Goal: Task Accomplishment & Management: Use online tool/utility

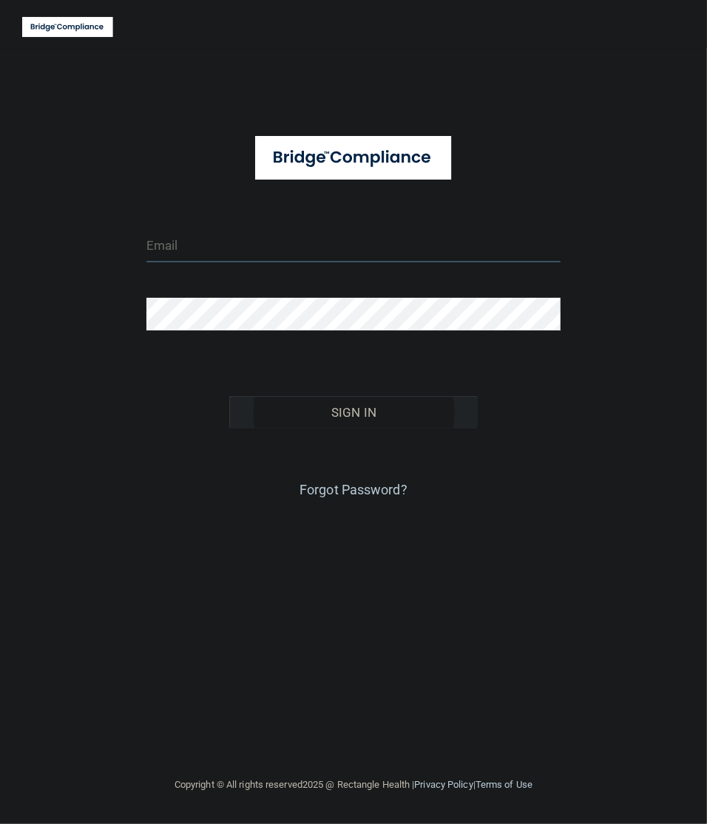
type input "[EMAIL_ADDRESS][DOMAIN_NAME]"
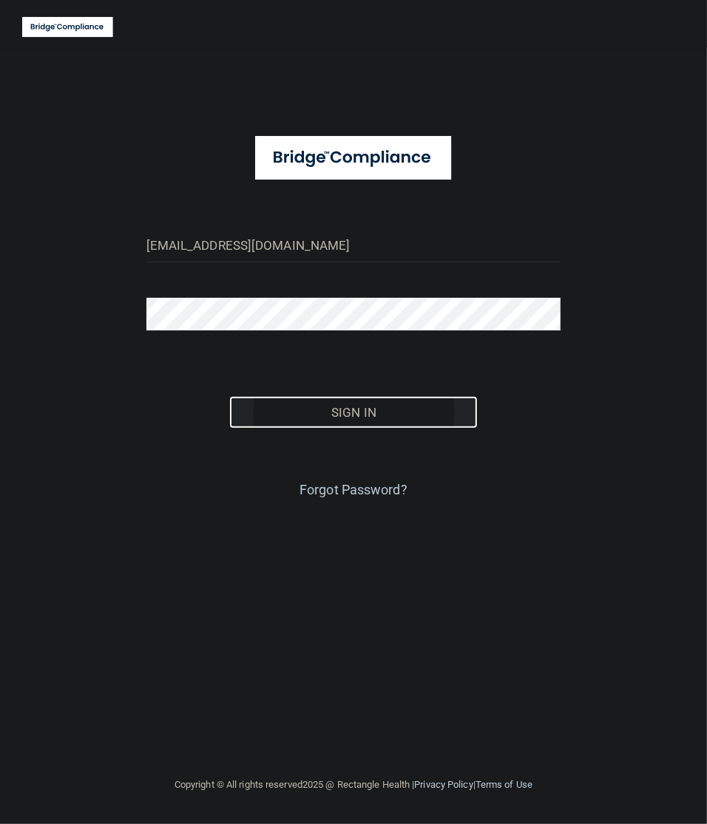
click at [356, 418] on button "Sign In" at bounding box center [353, 412] width 248 height 33
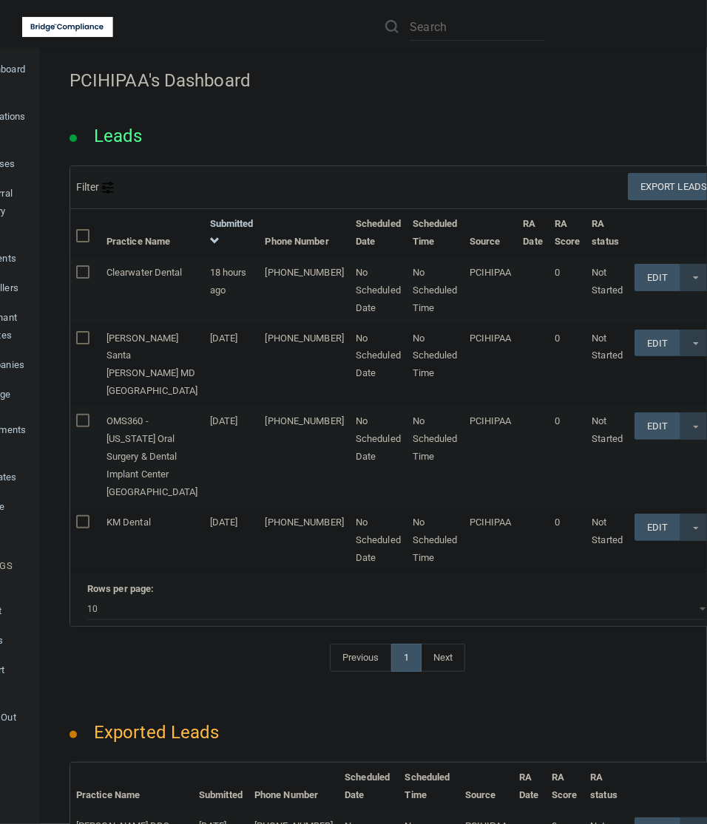
click at [448, 11] on li at bounding box center [465, 26] width 182 height 53
click at [448, 22] on input "text" at bounding box center [477, 26] width 135 height 27
paste input "Dr. [PERSON_NAME]"
click at [515, 28] on input "Dr. [PERSON_NAME]" at bounding box center [477, 26] width 135 height 27
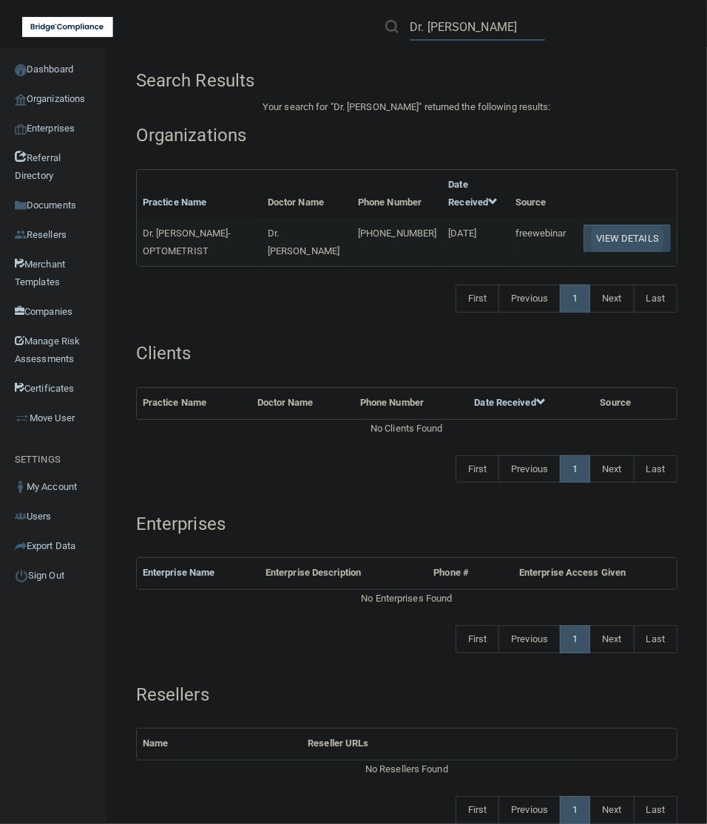
type input "Dr. [PERSON_NAME]"
click at [618, 237] on button "View Details" at bounding box center [626, 238] width 87 height 27
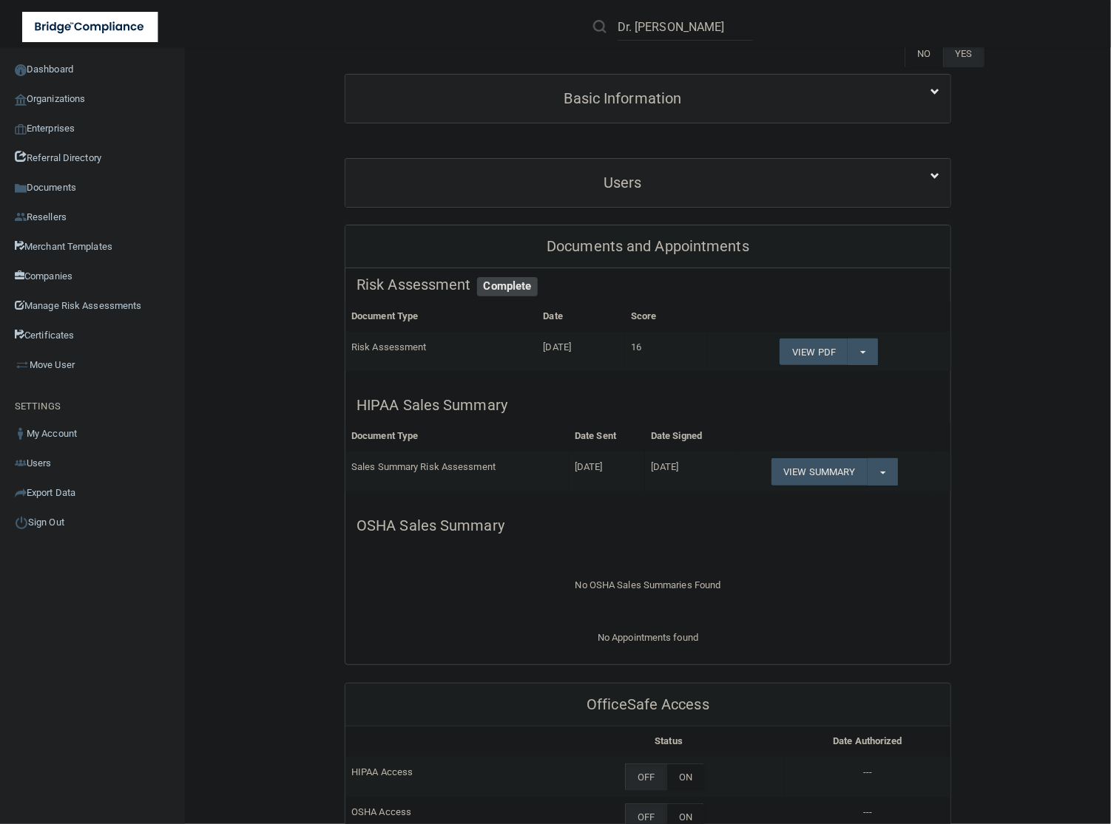
scroll to position [185, 0]
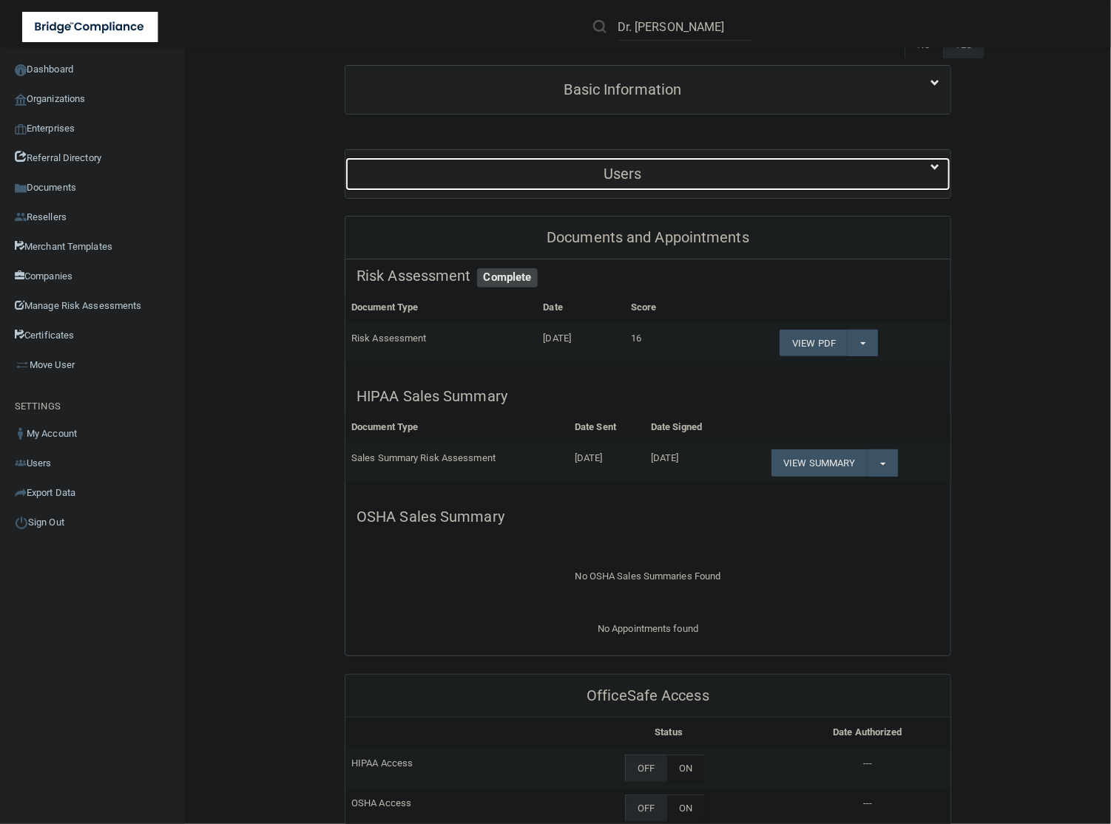
click at [706, 178] on h5 "Users" at bounding box center [622, 174] width 532 height 16
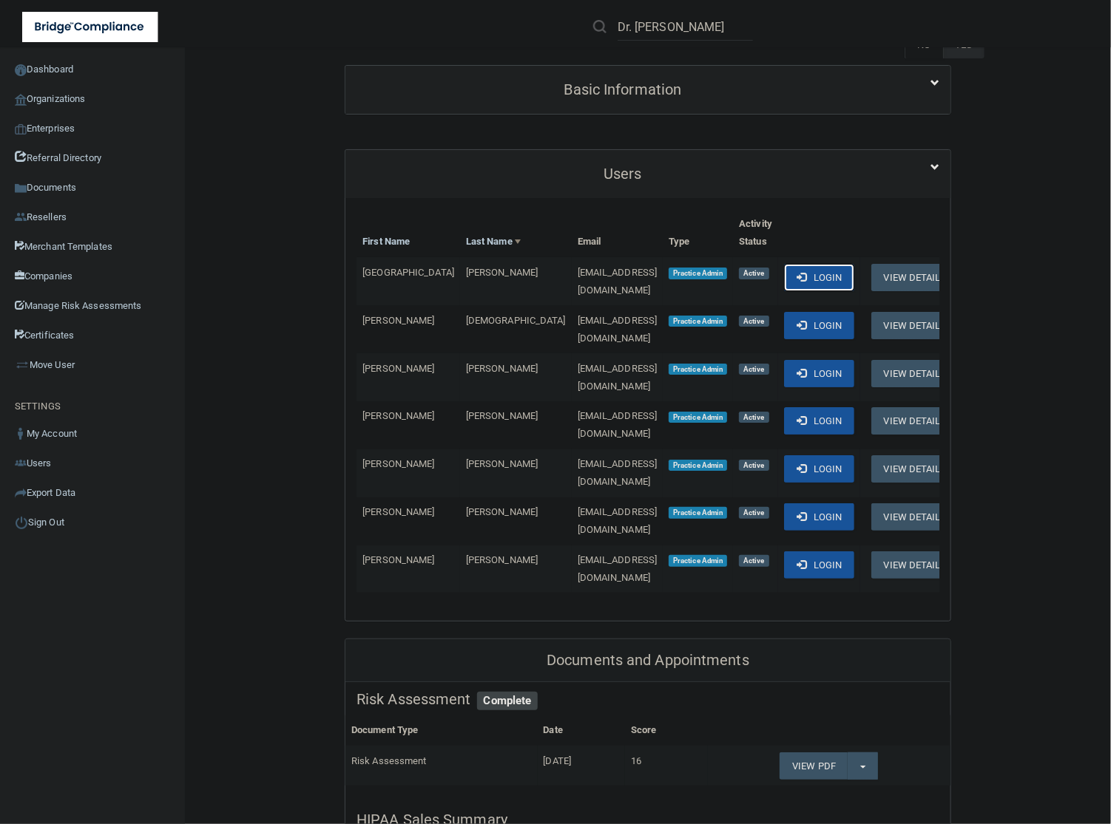
click at [706, 274] on button "Login" at bounding box center [819, 277] width 70 height 27
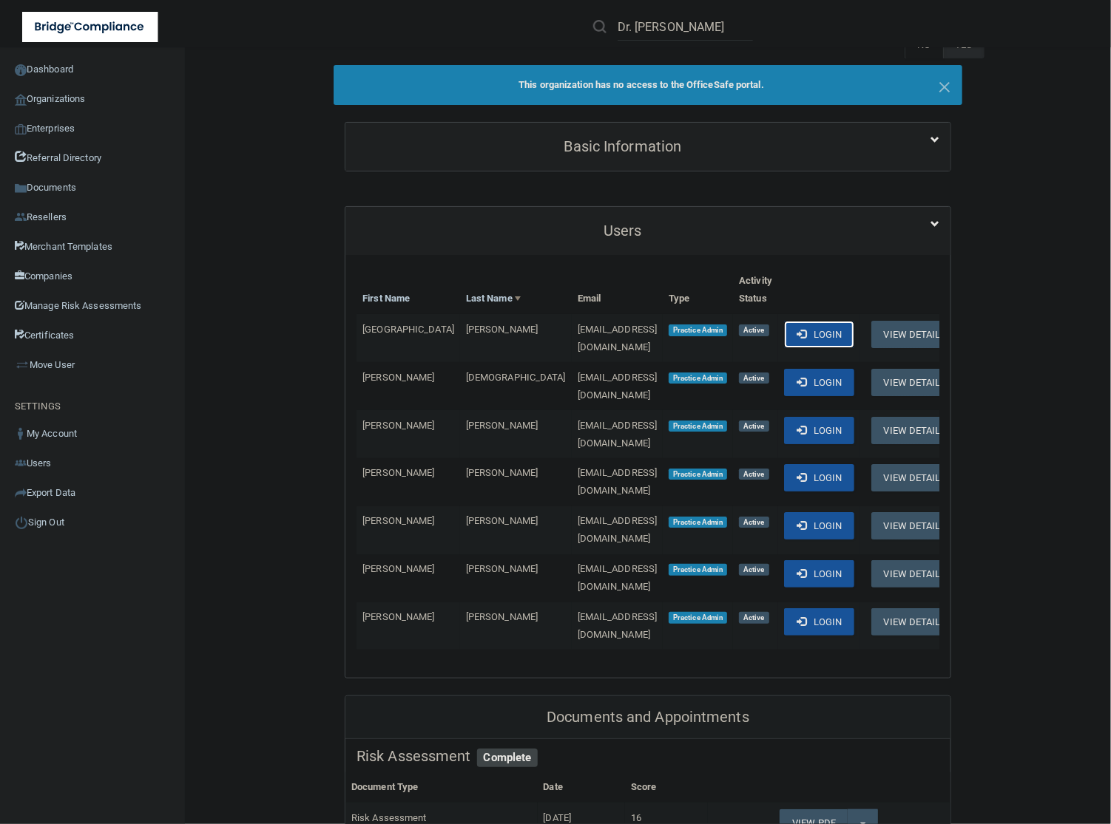
click at [706, 338] on button "Login" at bounding box center [819, 334] width 70 height 27
click at [706, 333] on button "Login" at bounding box center [819, 334] width 70 height 27
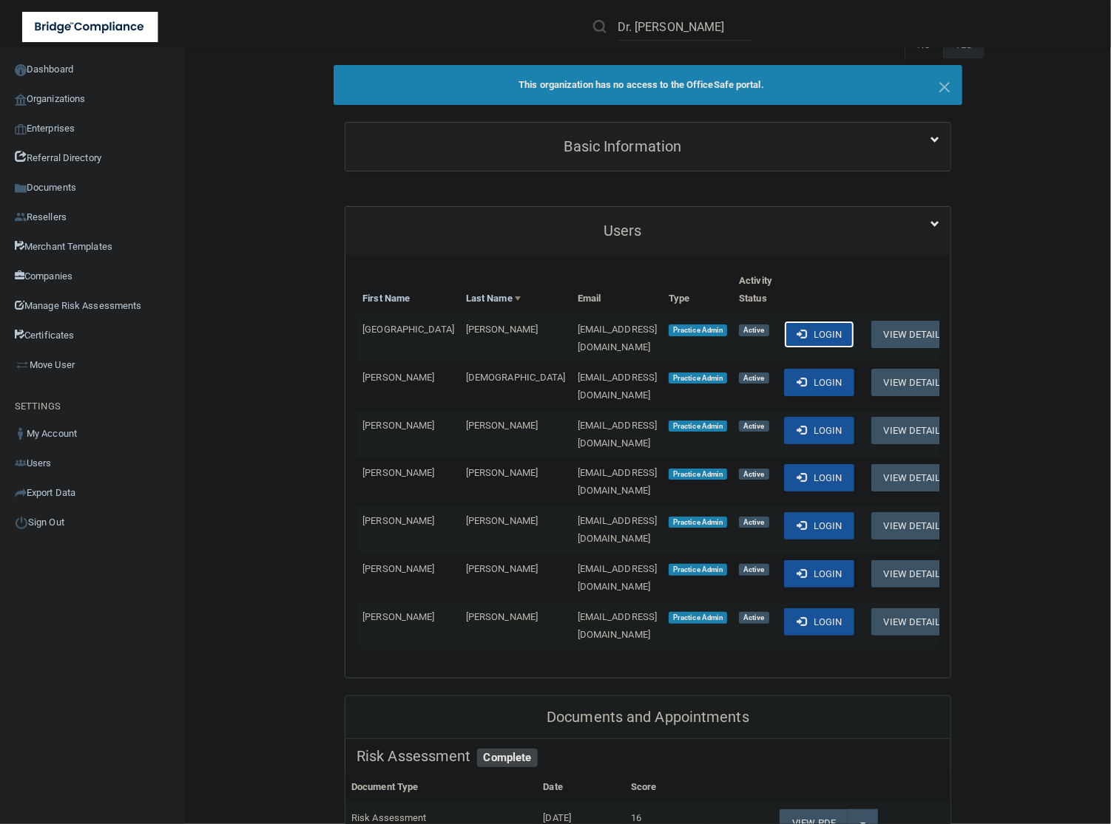
click at [706, 333] on button "Login" at bounding box center [819, 334] width 70 height 27
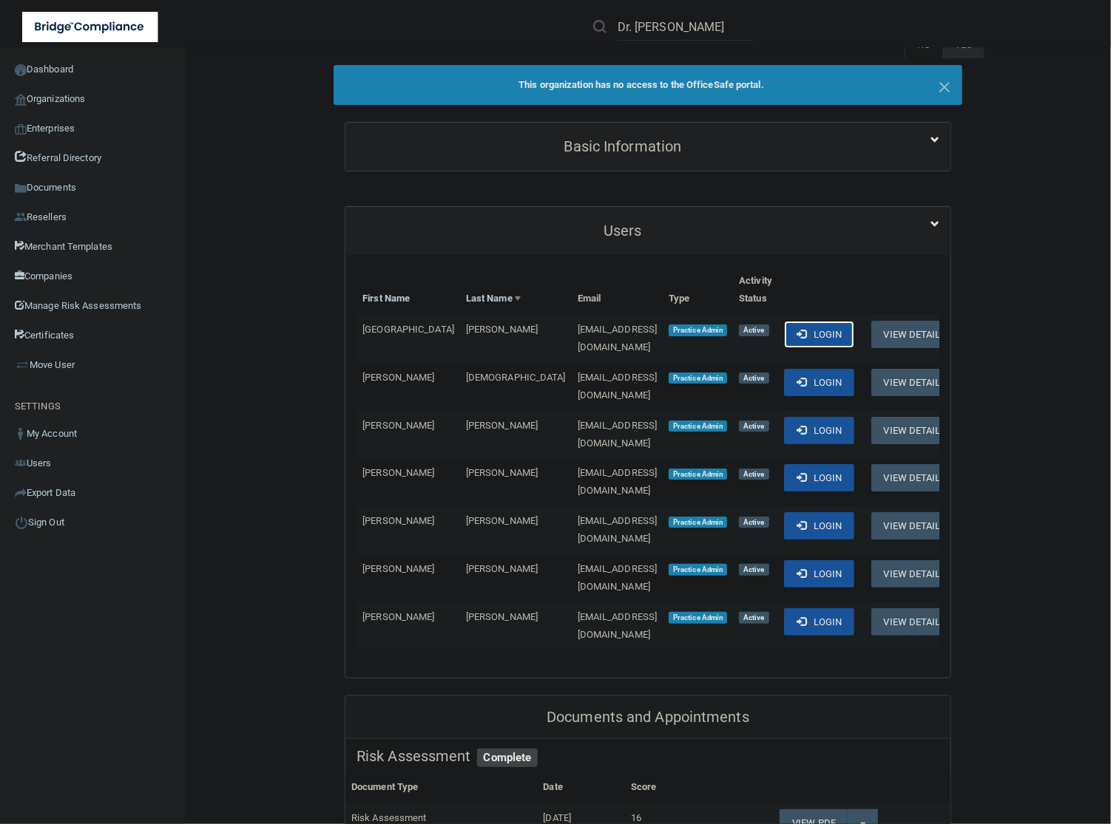
click at [706, 333] on button "Login" at bounding box center [819, 334] width 70 height 27
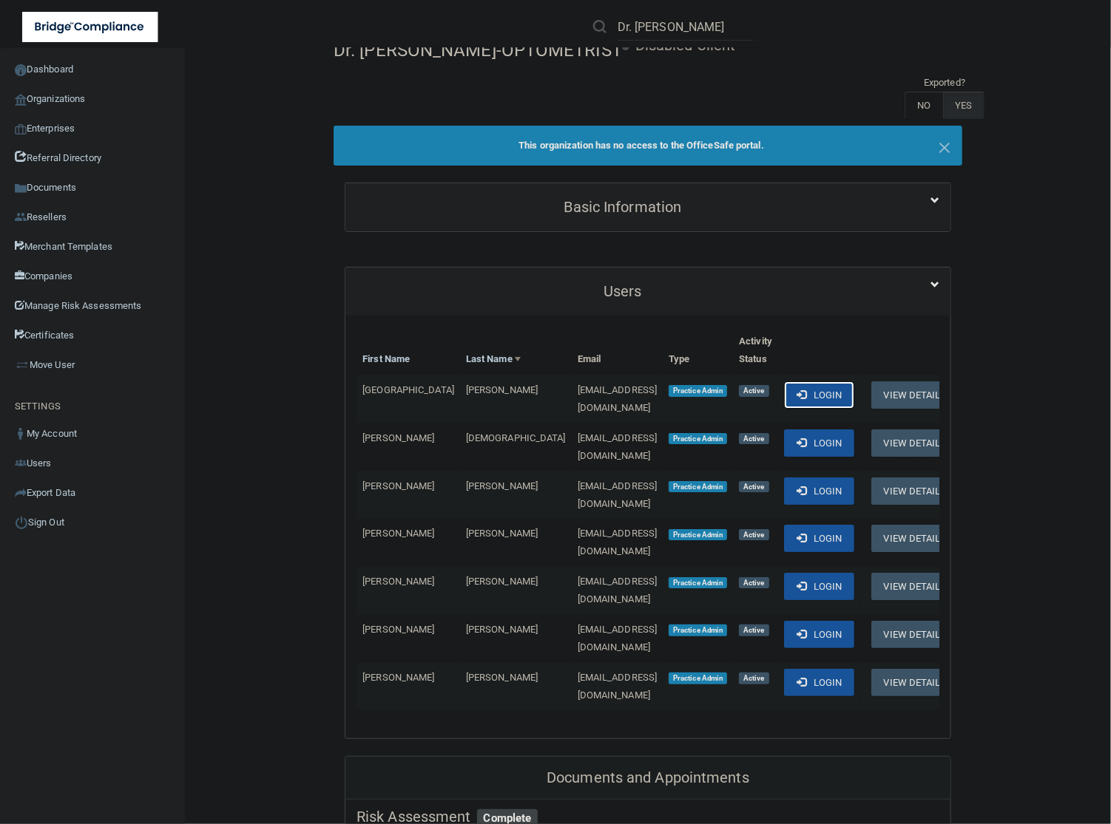
scroll to position [92, 0]
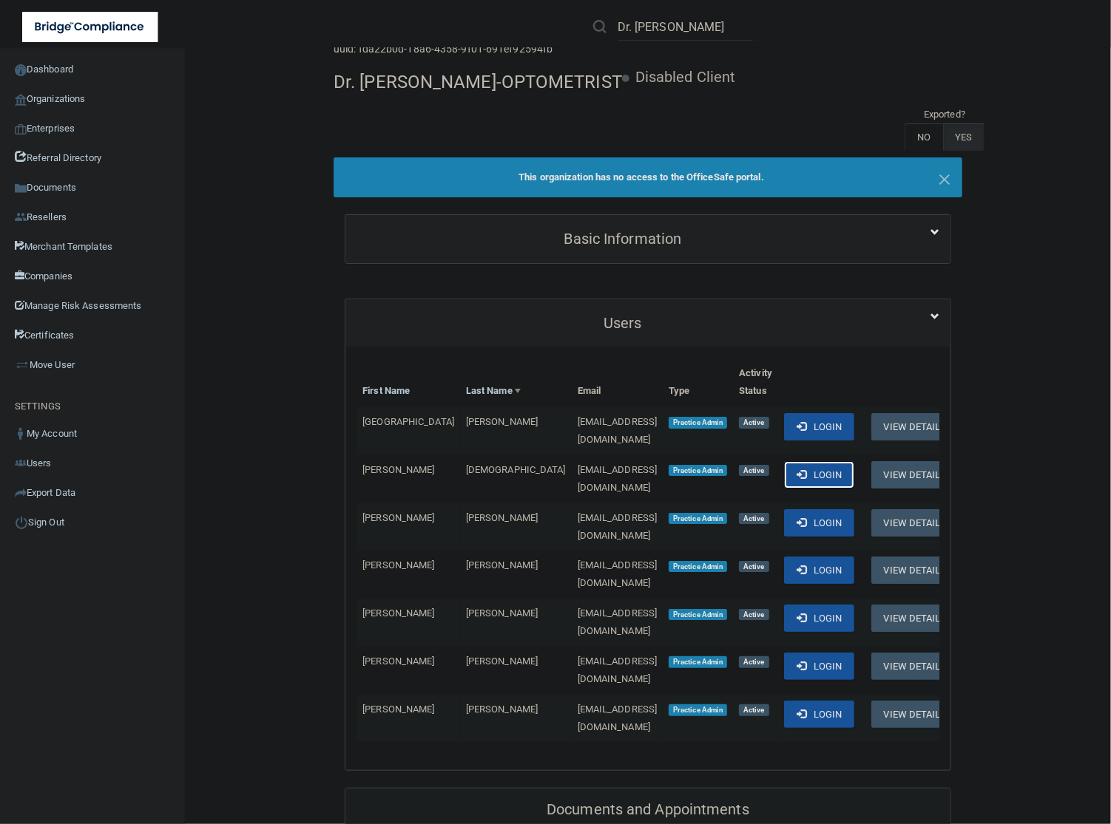
click at [706, 473] on button "Login" at bounding box center [819, 474] width 70 height 27
click at [706, 520] on button "Login" at bounding box center [819, 522] width 70 height 27
click at [706, 557] on button "Login" at bounding box center [819, 570] width 70 height 27
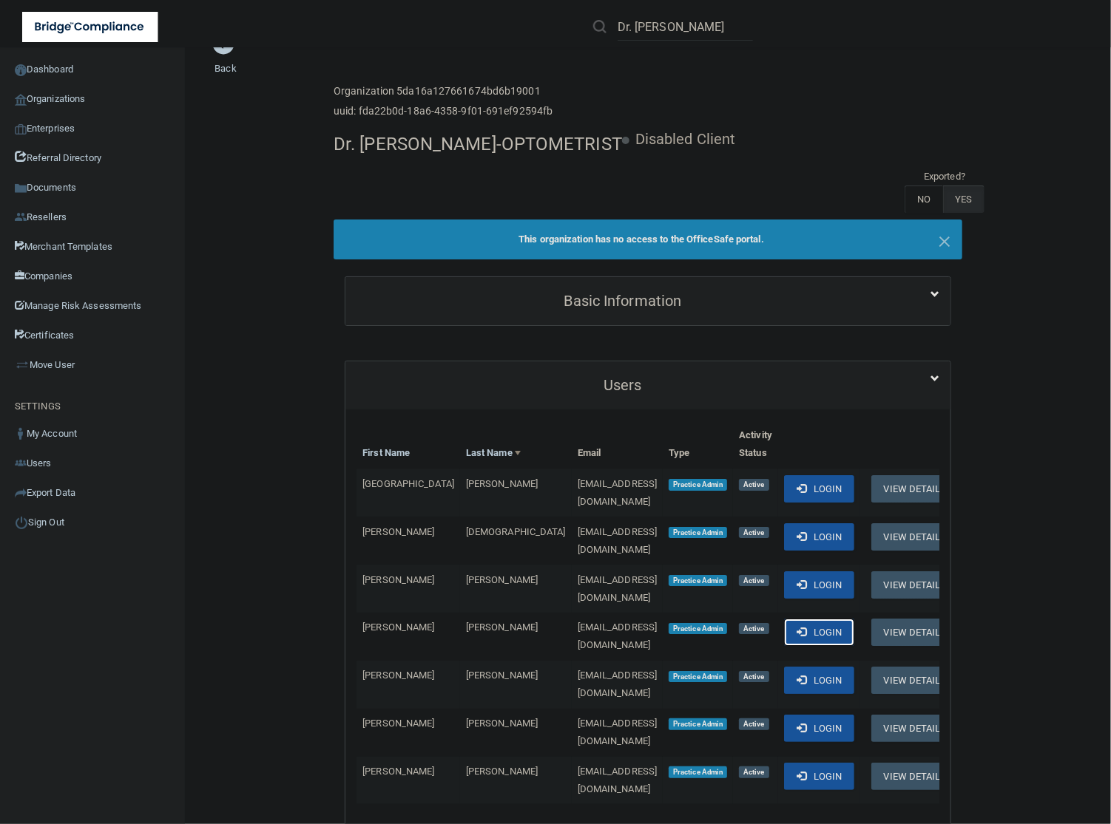
scroll to position [0, 0]
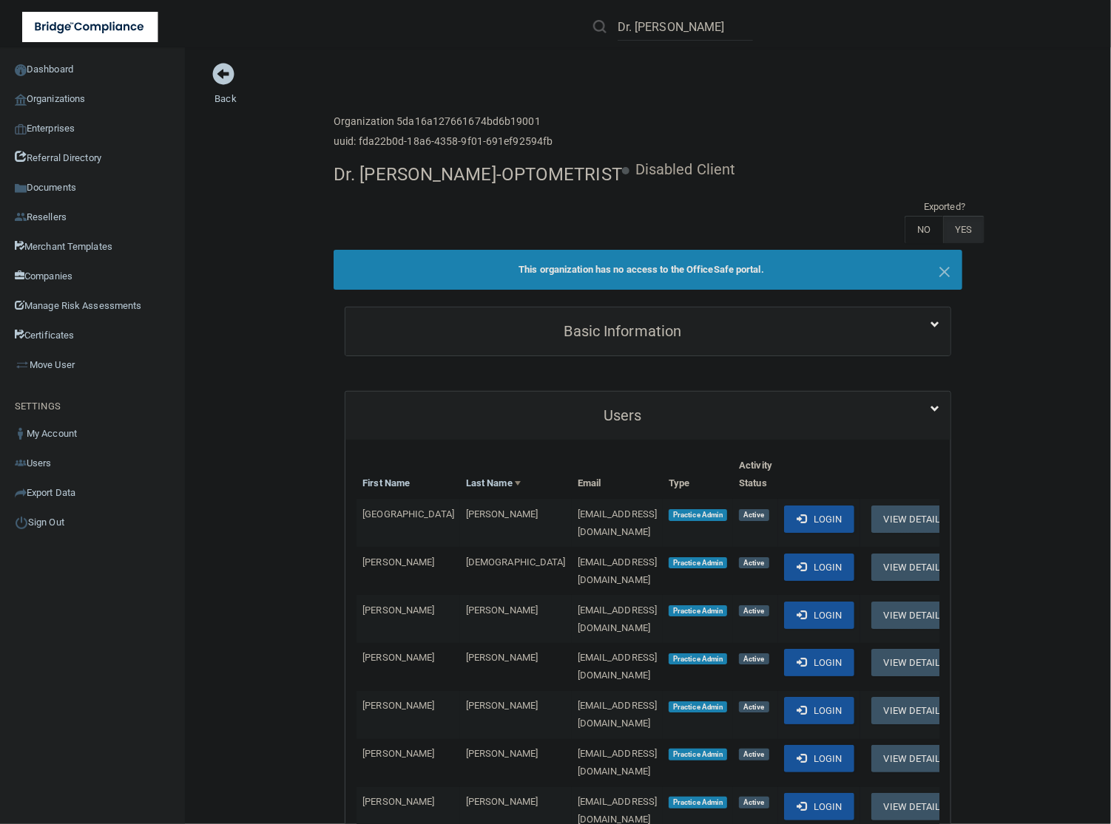
click at [706, 60] on main "Back Enterprise » Organization 5da16a127661674bd6b19001 uuid: fda22b0d-18a6-435…" at bounding box center [648, 435] width 926 height 777
